Goal: Navigation & Orientation: Find specific page/section

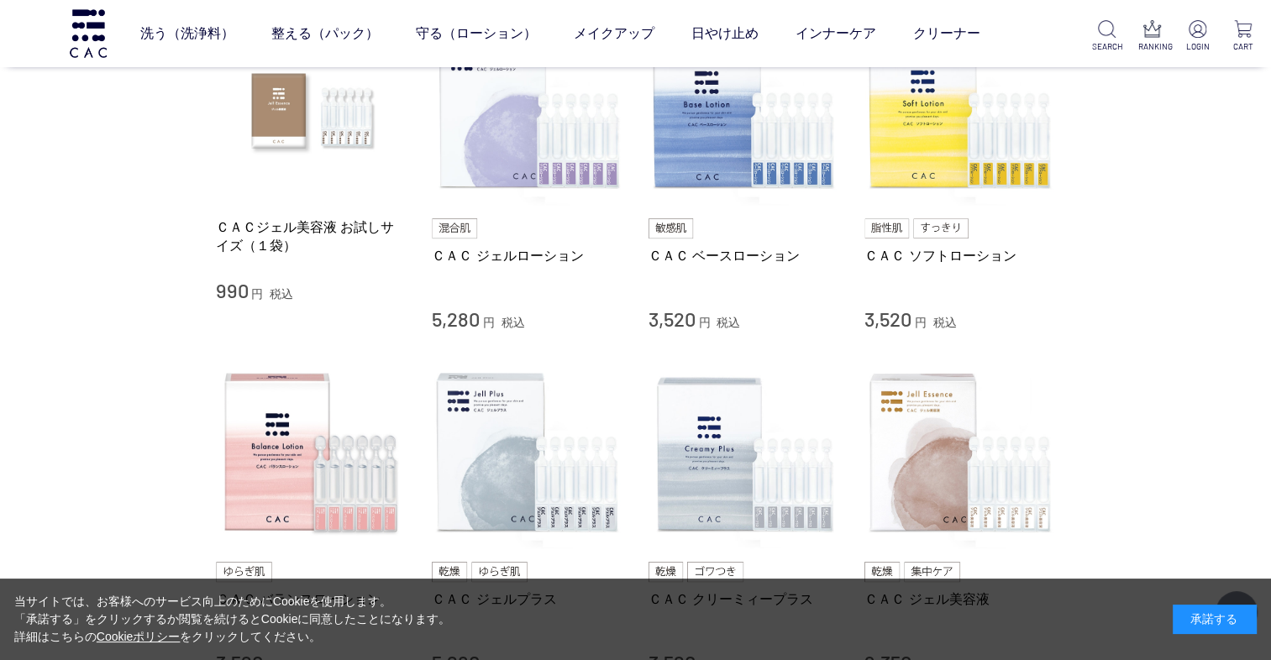
scroll to position [405, 0]
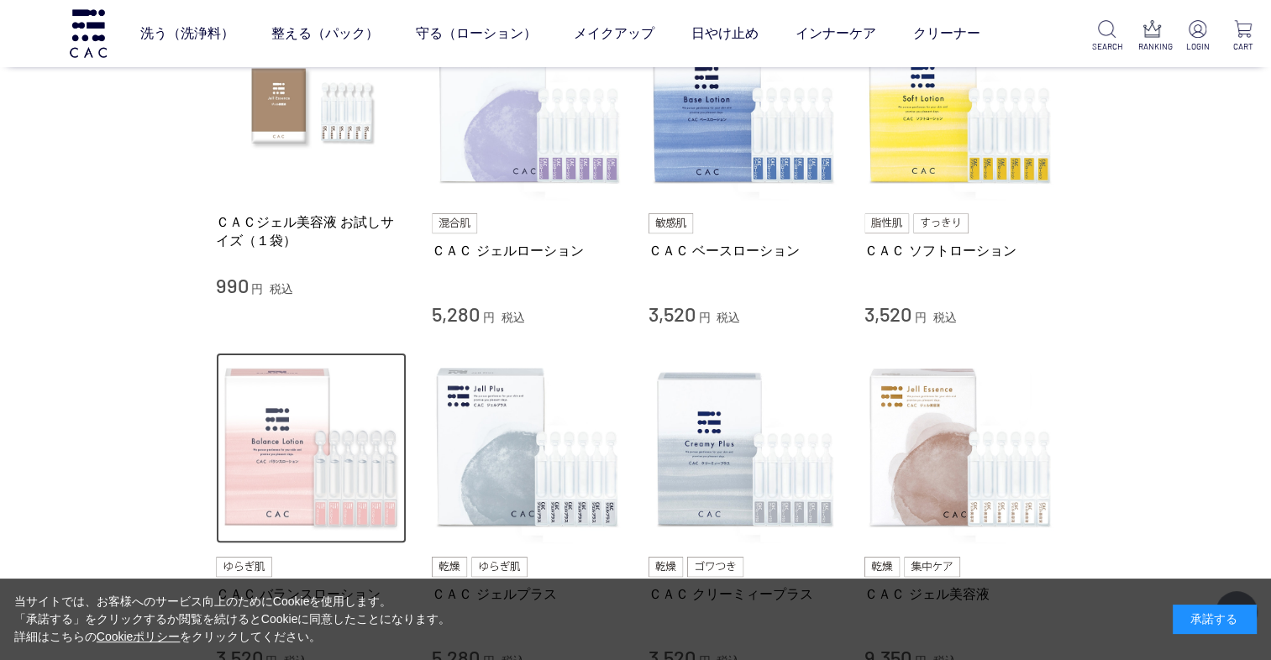
click at [326, 475] on img at bounding box center [311, 448] width 191 height 191
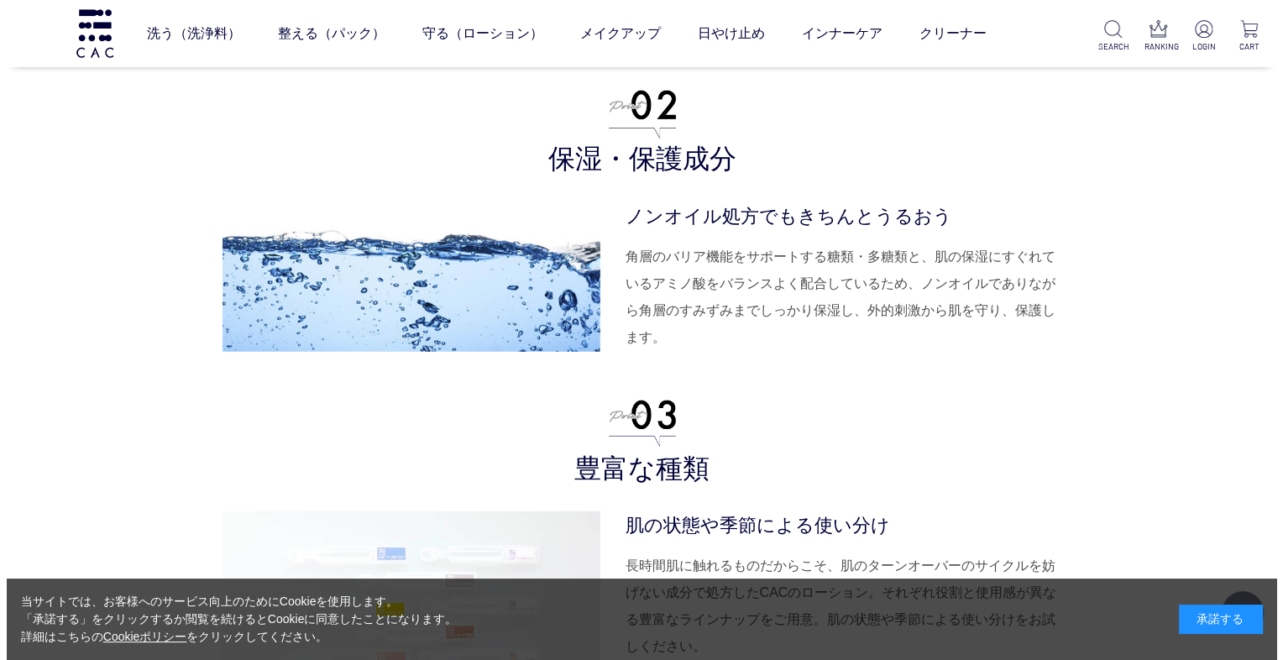
scroll to position [4474, 0]
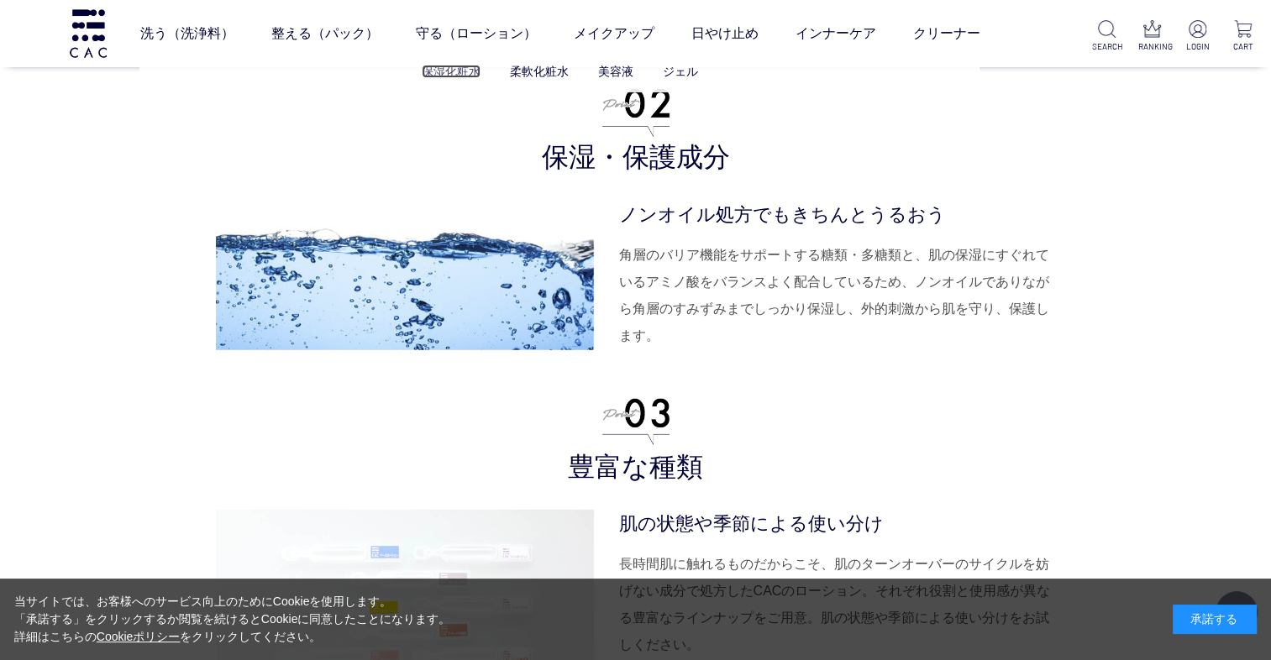
click at [474, 76] on link "保湿化粧水" at bounding box center [451, 71] width 59 height 13
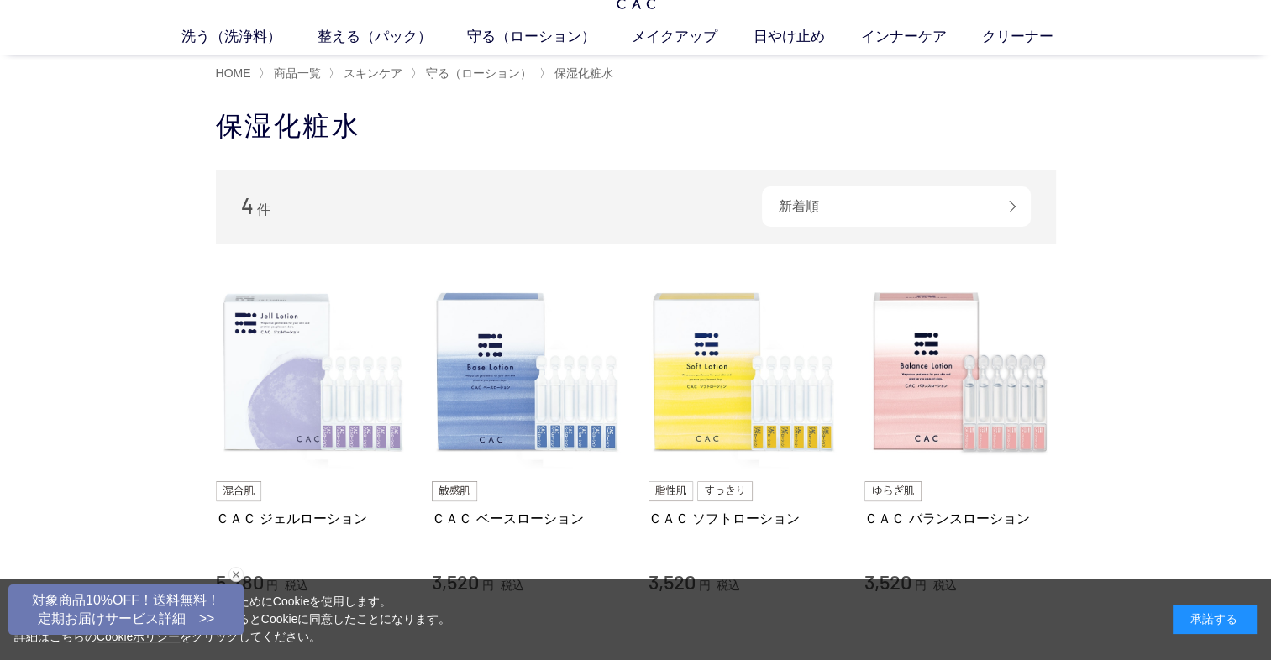
scroll to position [57, 0]
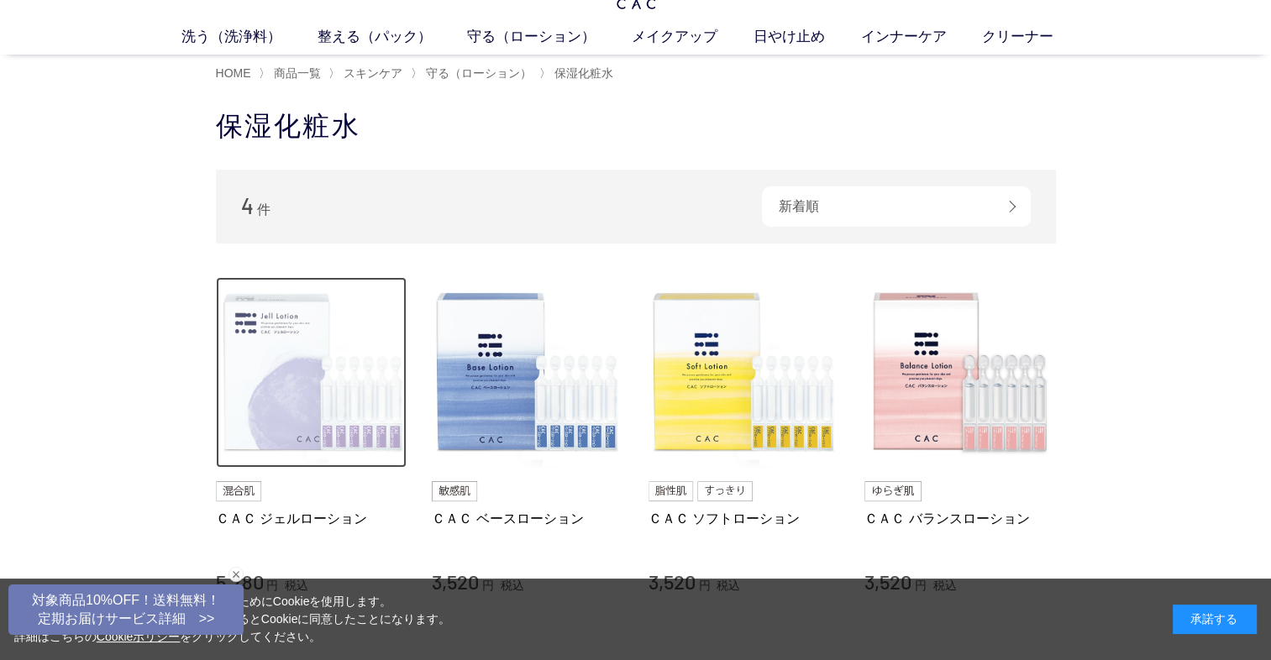
click at [301, 378] on img at bounding box center [311, 372] width 191 height 191
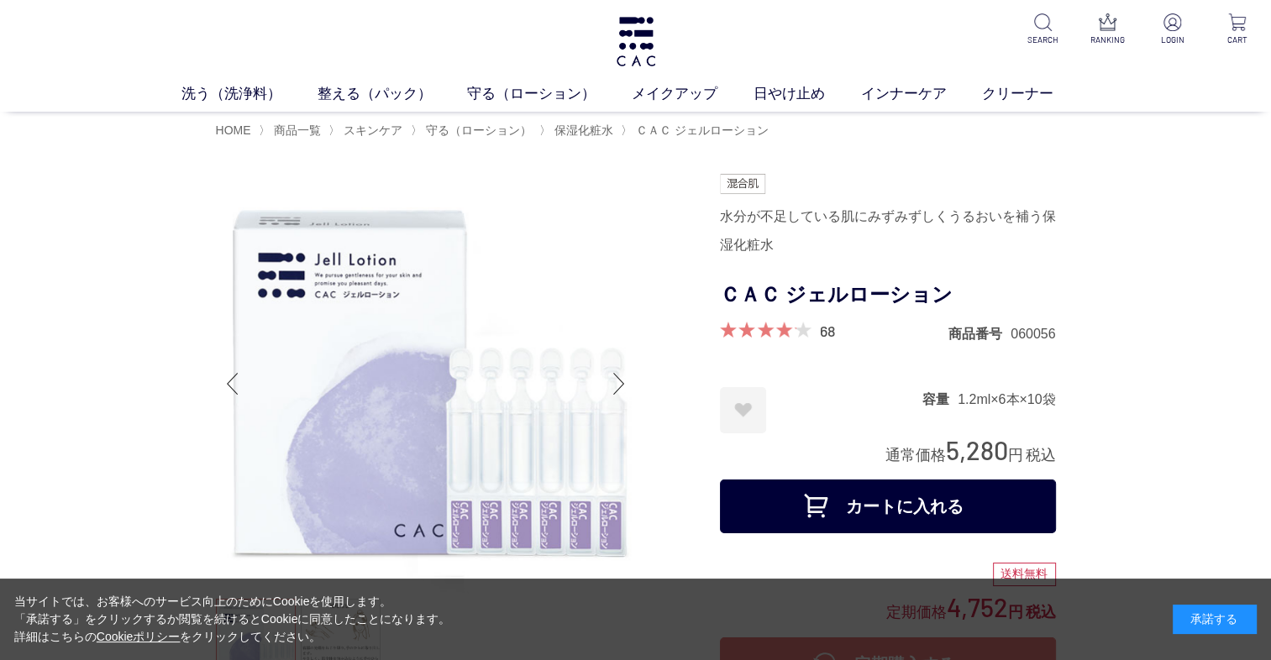
scroll to position [16, 0]
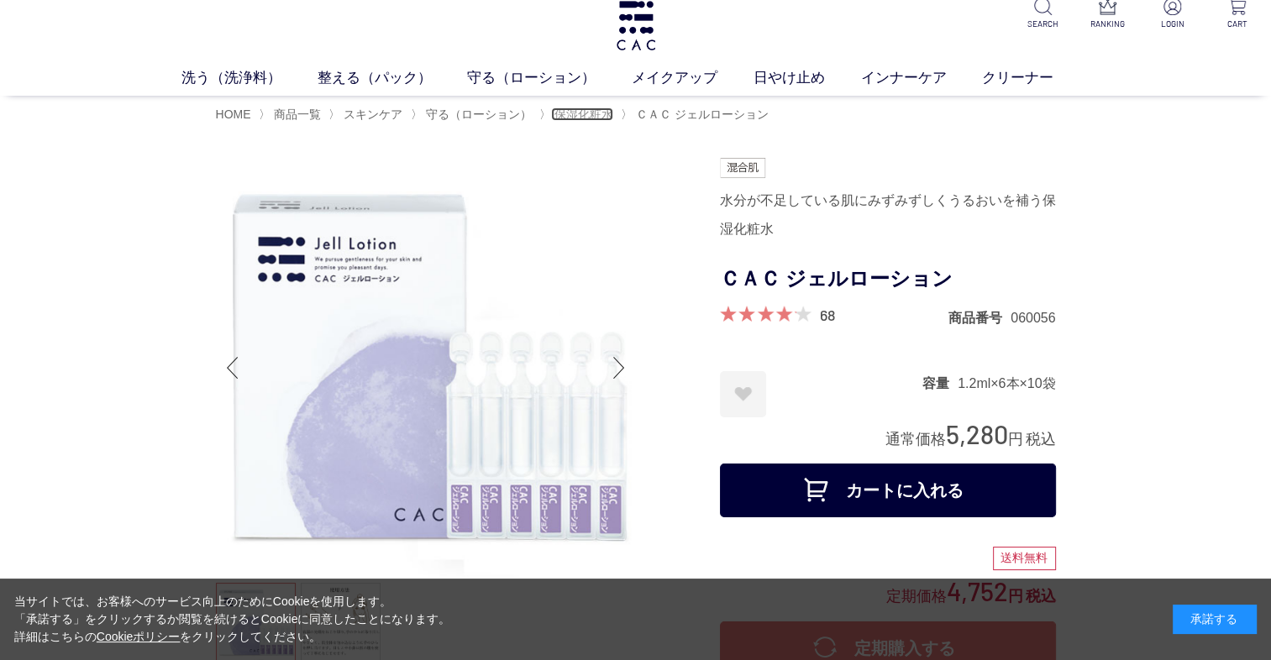
click at [586, 118] on span "保湿化粧水" at bounding box center [583, 113] width 59 height 13
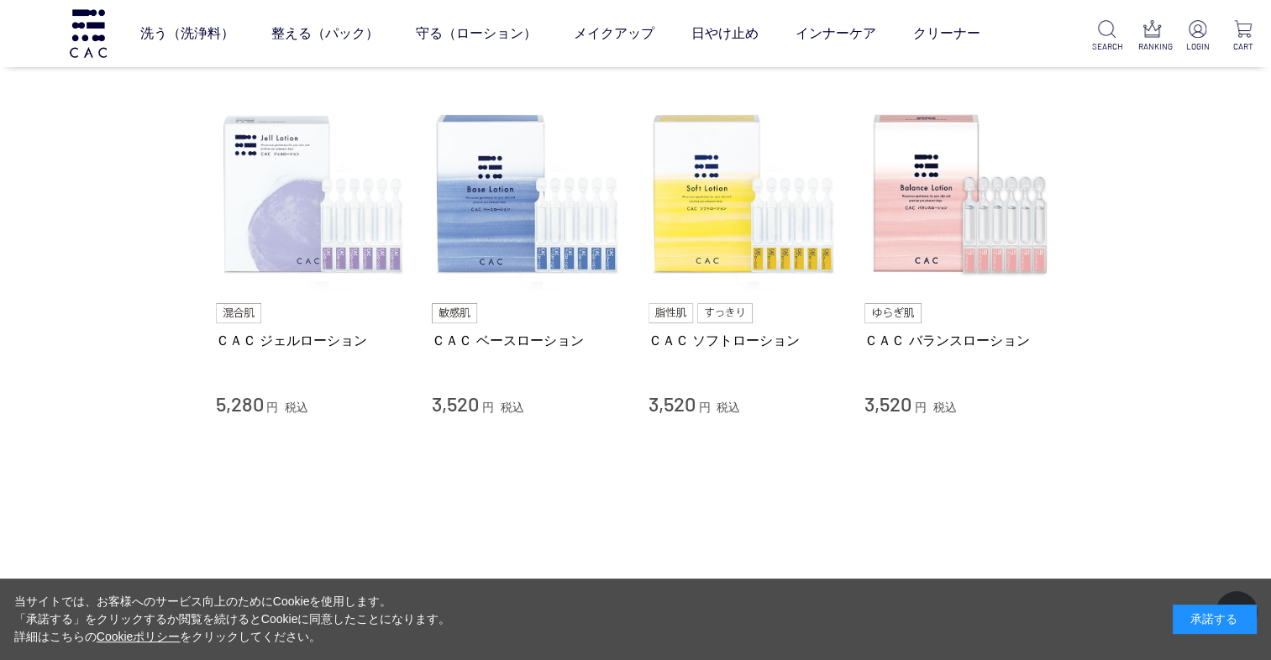
scroll to position [123, 0]
